Goal: Find specific page/section: Find specific page/section

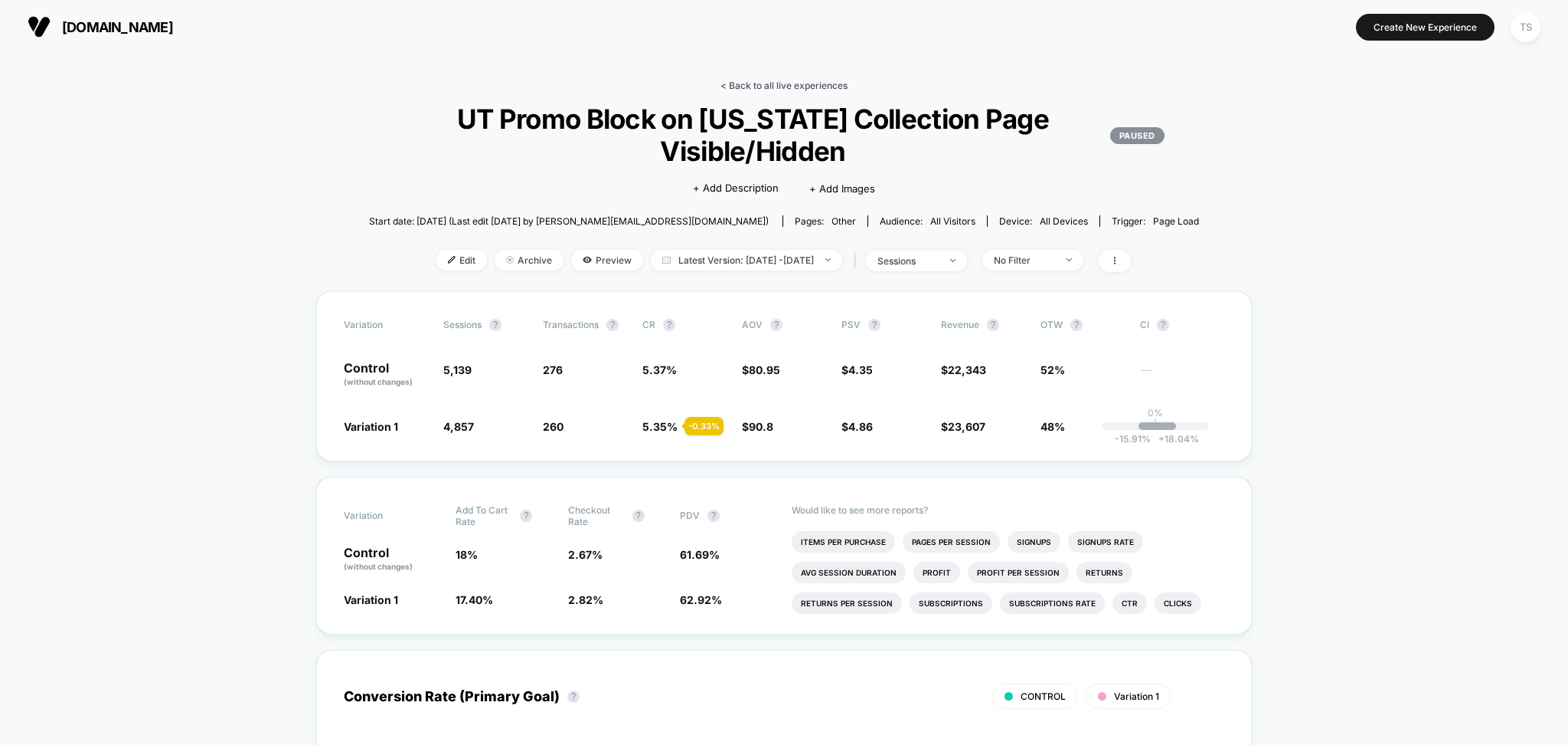
click at [781, 83] on link "< Back to all live experiences" at bounding box center [784, 85] width 128 height 11
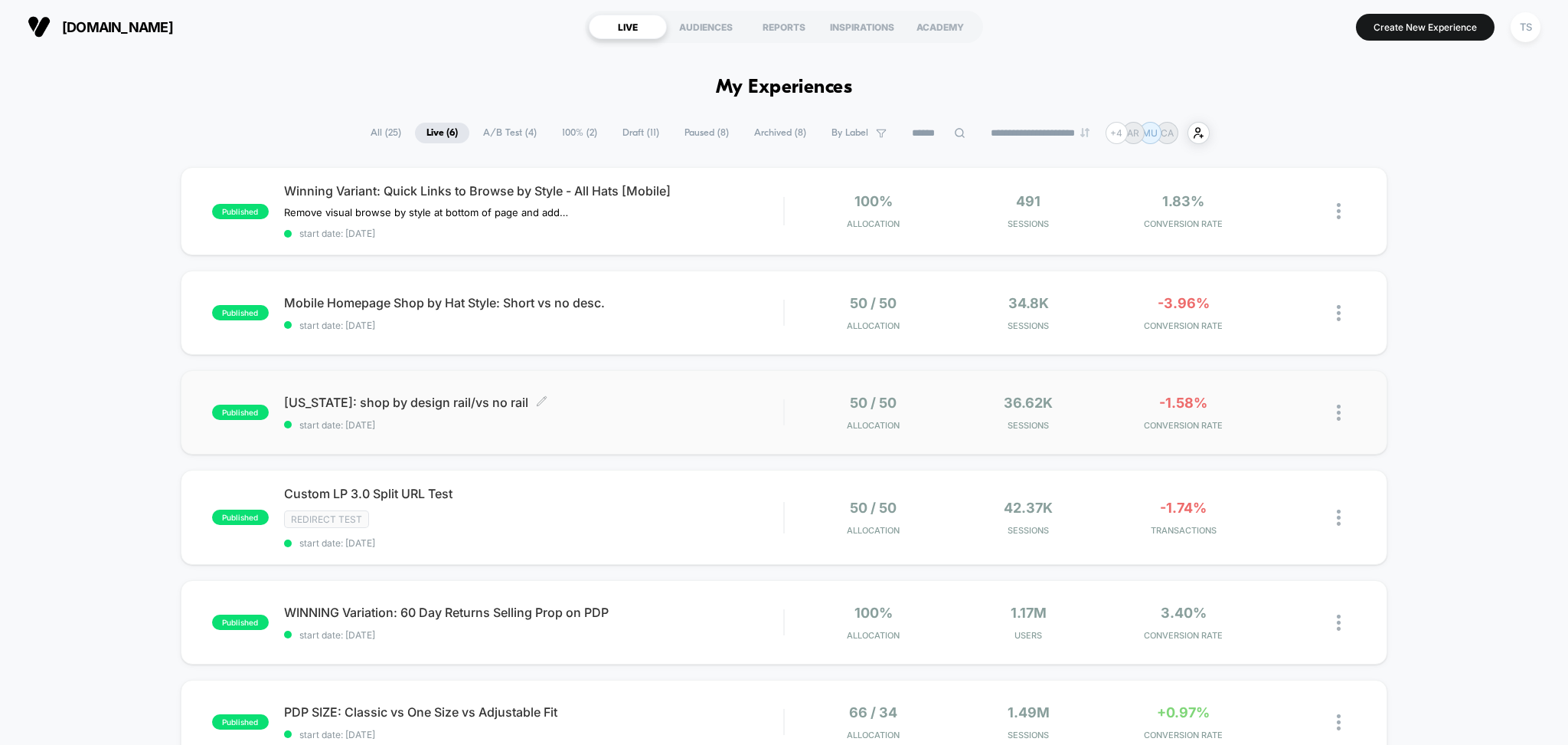
scroll to position [102, 0]
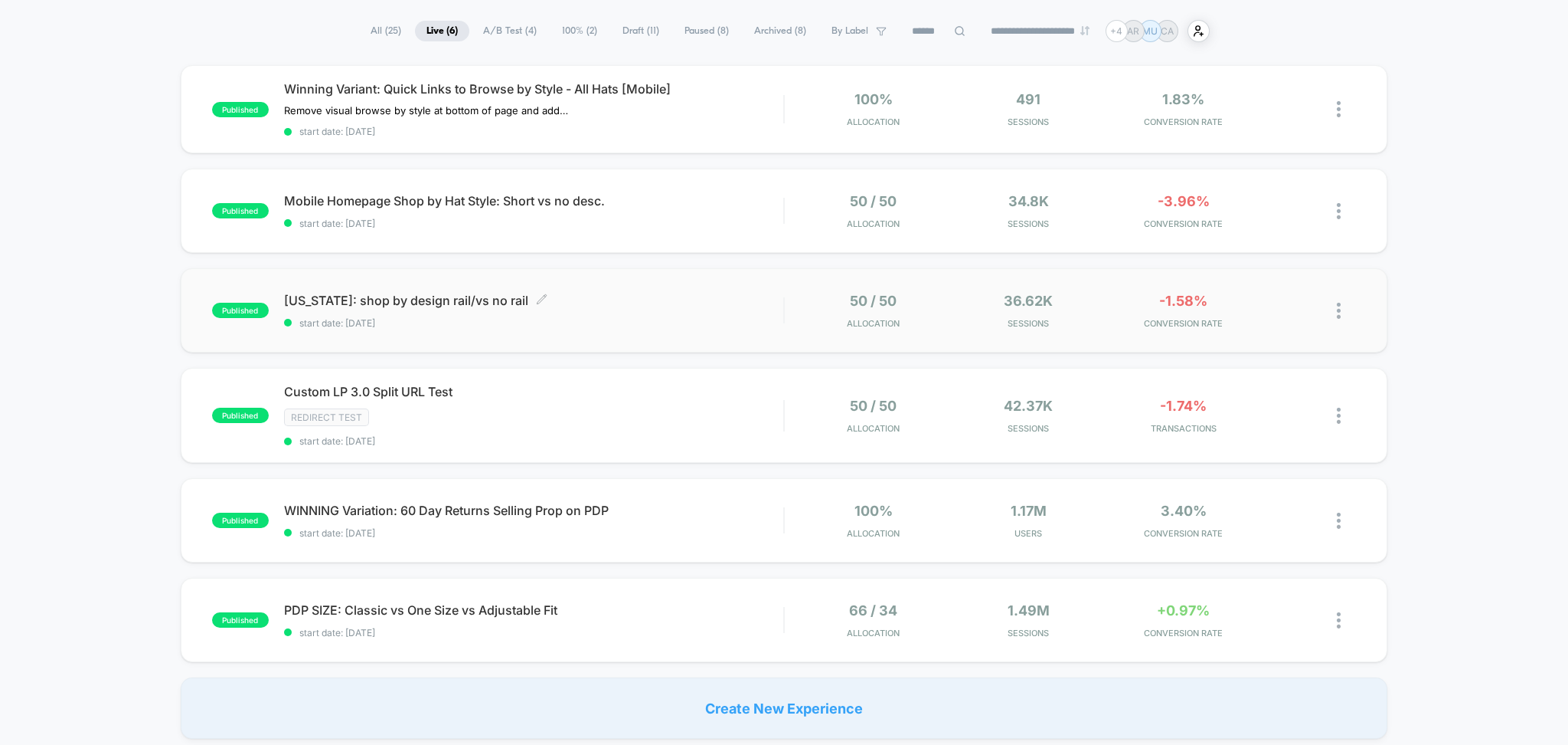
click at [412, 296] on span "[US_STATE]: shop by design rail/vs no rail Click to edit experience details" at bounding box center [534, 300] width 500 height 15
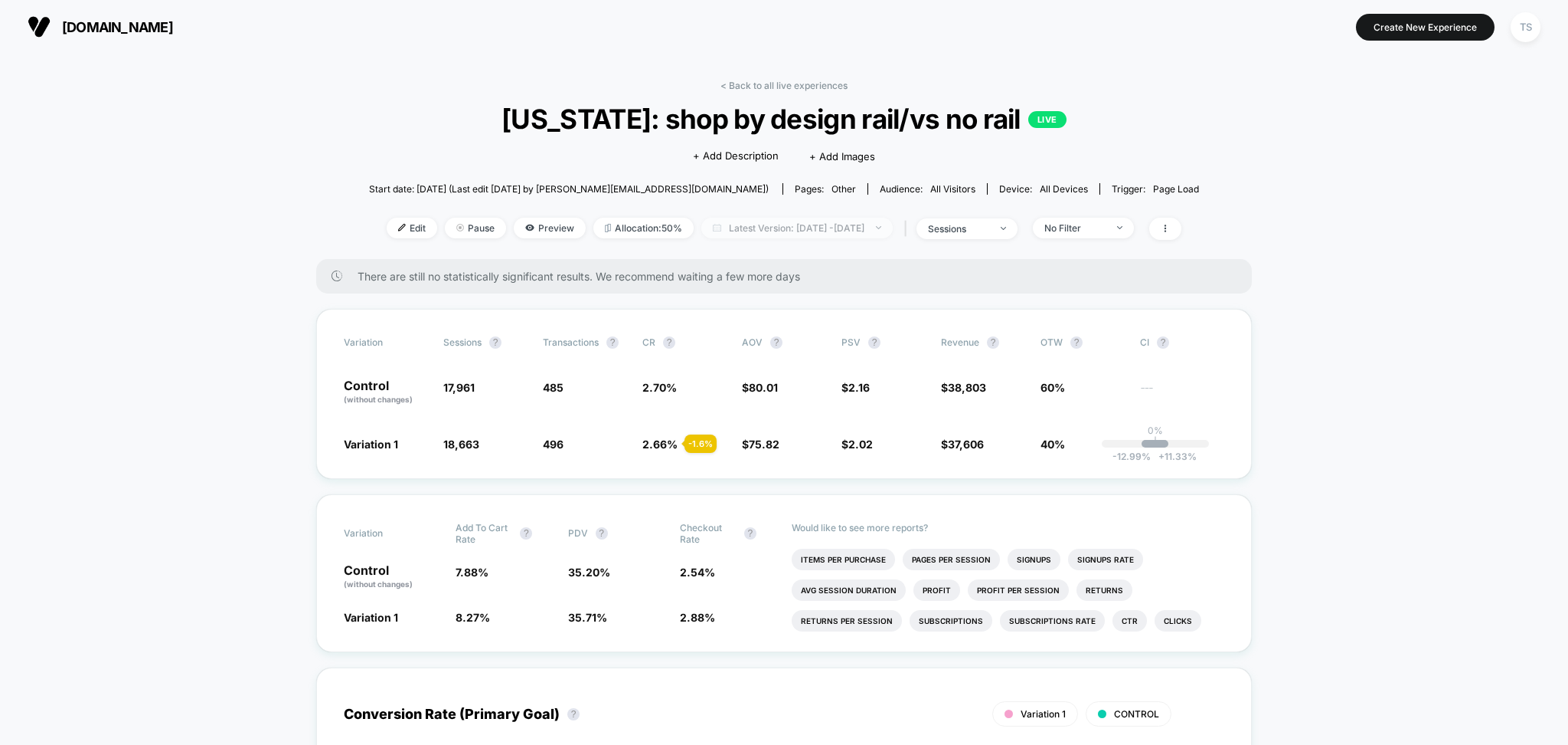
click at [837, 236] on span "Latest Version: [DATE] - [DATE]" at bounding box center [797, 228] width 191 height 21
